Goal: Find specific page/section: Find specific page/section

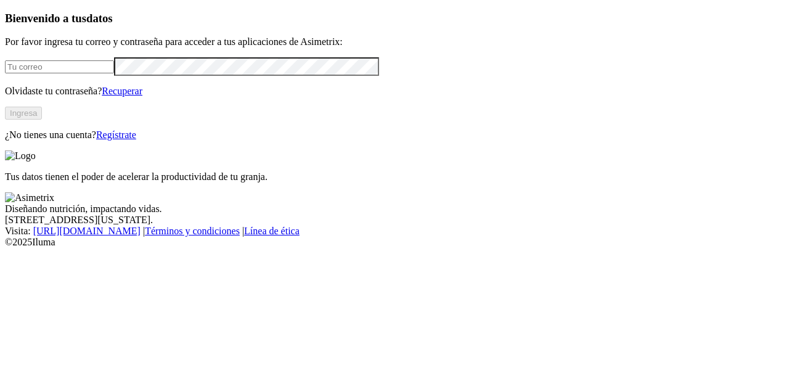
type input "[EMAIL_ADDRESS][DOMAIN_NAME]"
click at [42, 120] on button "Ingresa" at bounding box center [23, 113] width 37 height 13
